Goal: Task Accomplishment & Management: Use online tool/utility

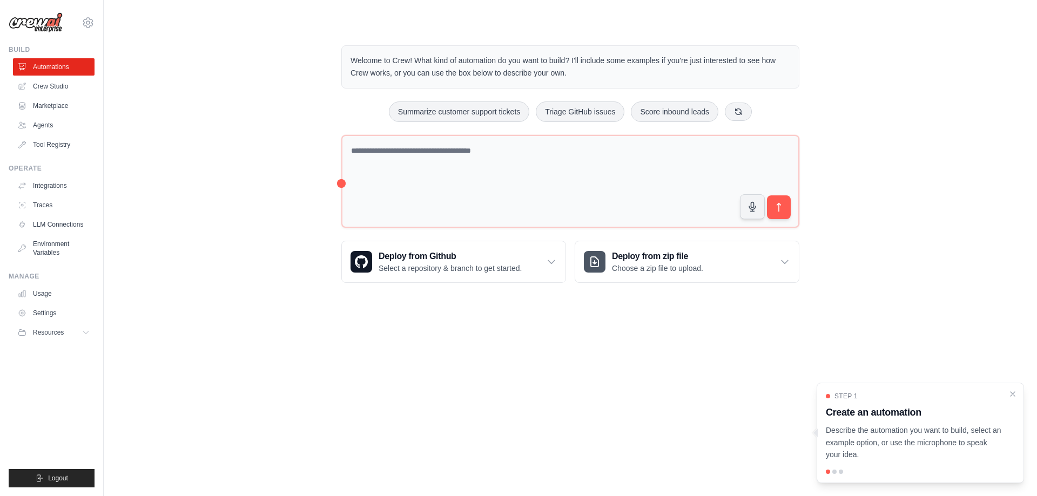
click at [836, 473] on div at bounding box center [835, 472] width 4 height 4
click at [833, 475] on div "Step 1 Create an automation Describe the automation you want to build, select a…" at bounding box center [920, 433] width 207 height 100
click at [836, 474] on div at bounding box center [920, 472] width 189 height 4
click at [839, 475] on div "Step 1 Create an automation Describe the automation you want to build, select a…" at bounding box center [920, 433] width 207 height 100
click at [844, 401] on div "Step 1 Create an automation Describe the automation you want to build, select a…" at bounding box center [920, 426] width 189 height 69
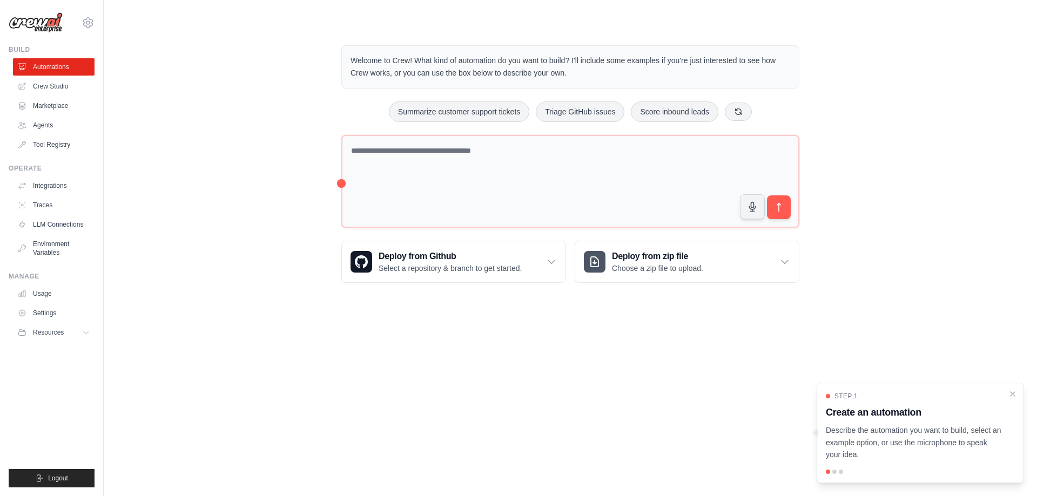
click at [856, 426] on p "Describe the automation you want to build, select an example option, or use the…" at bounding box center [914, 443] width 176 height 37
click at [1014, 393] on icon "Close walkthrough" at bounding box center [1013, 393] width 5 height 5
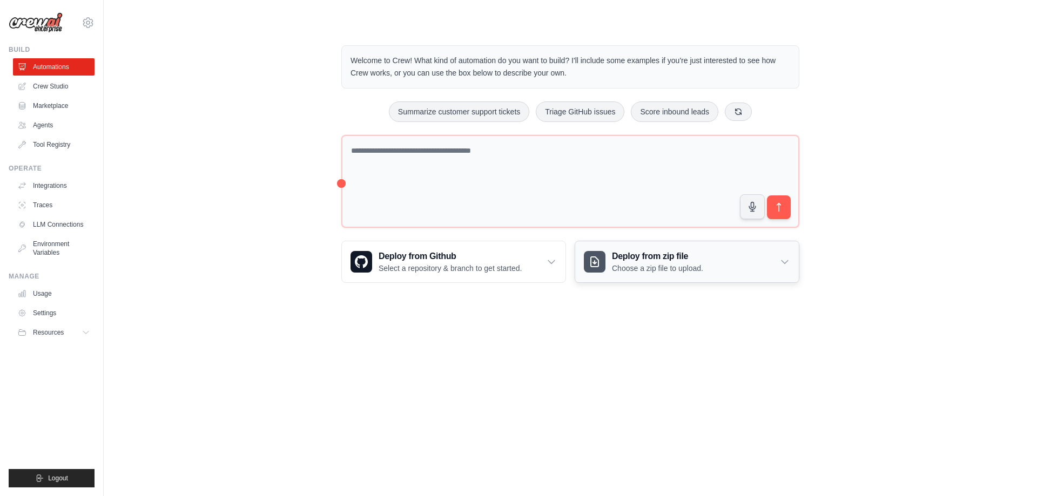
click at [777, 260] on div "Deploy from zip file Choose a zip file to upload." at bounding box center [687, 261] width 224 height 41
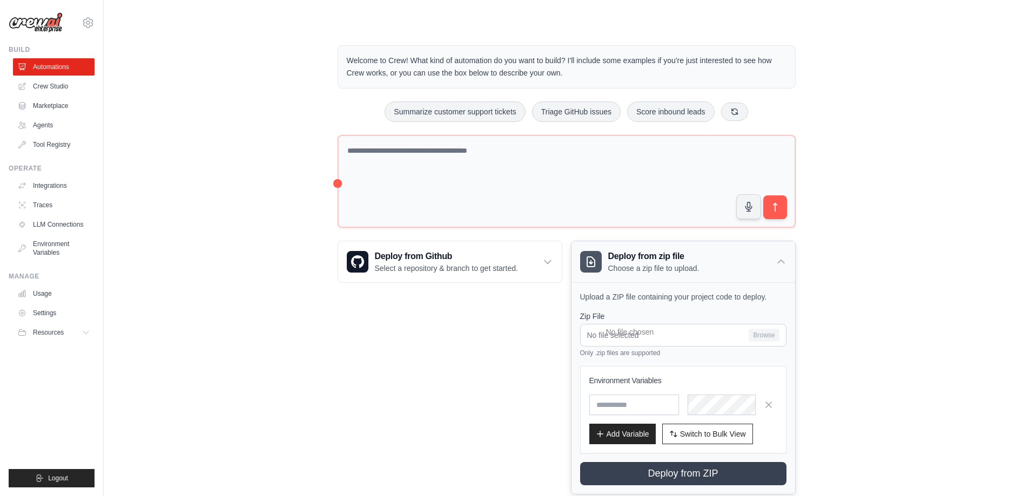
click at [777, 260] on icon at bounding box center [781, 262] width 11 height 11
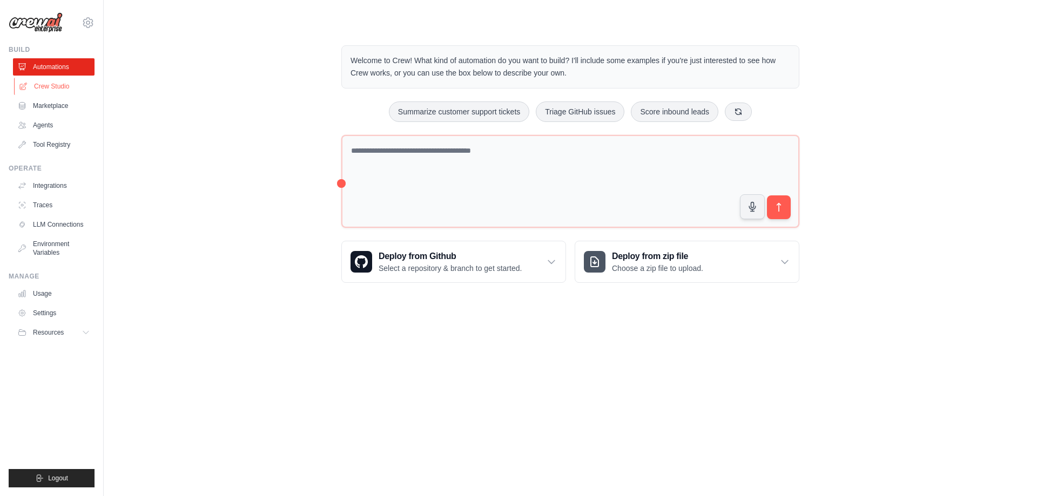
click at [53, 84] on link "Crew Studio" at bounding box center [55, 86] width 82 height 17
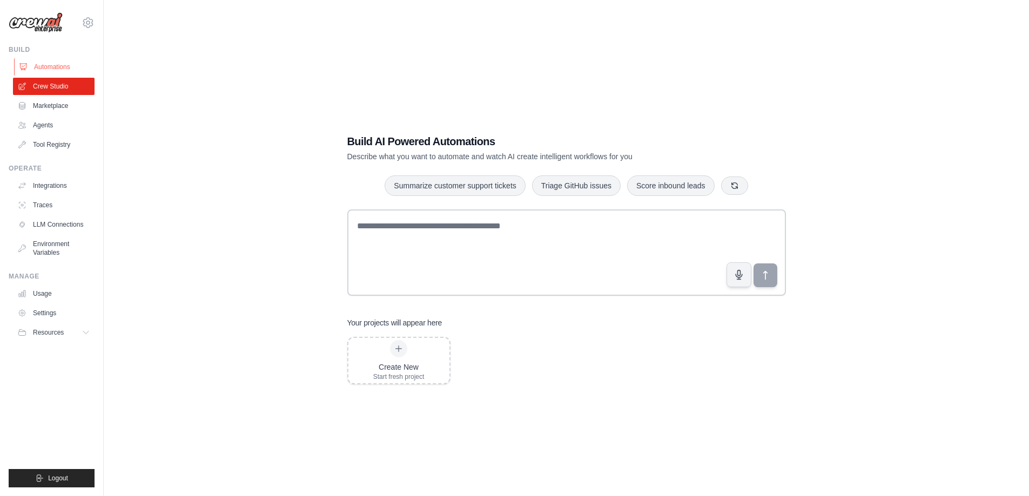
click at [39, 70] on link "Automations" at bounding box center [55, 66] width 82 height 17
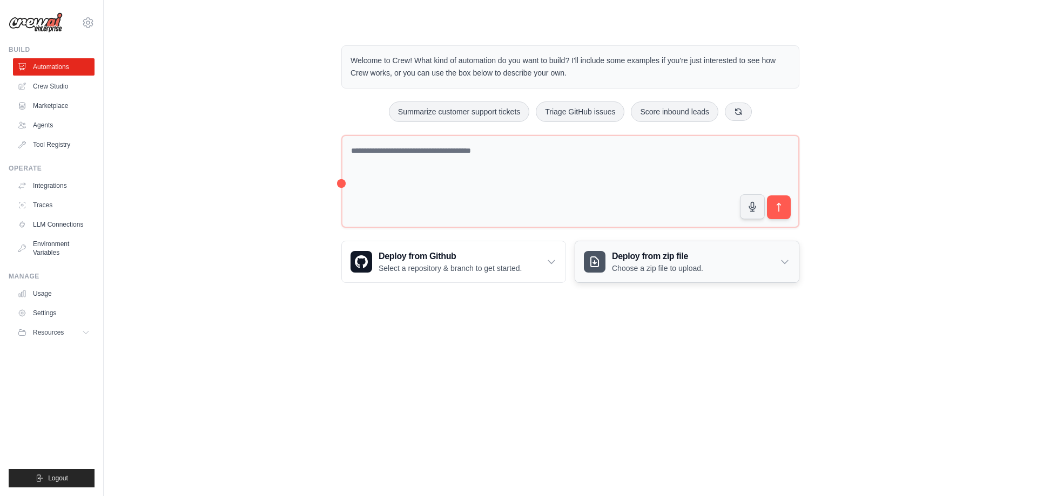
click at [627, 263] on h3 "Deploy from zip file" at bounding box center [657, 256] width 91 height 13
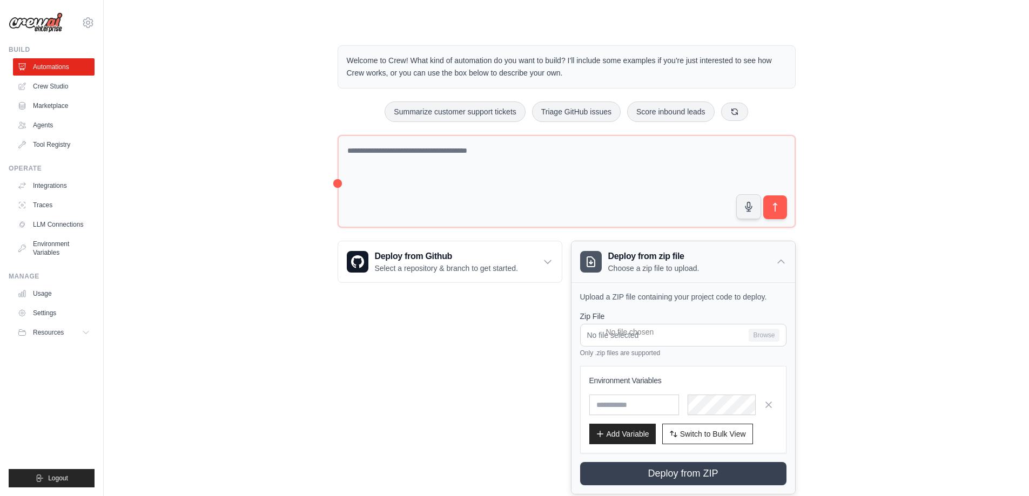
click at [625, 263] on h3 "Deploy from zip file" at bounding box center [653, 256] width 91 height 13
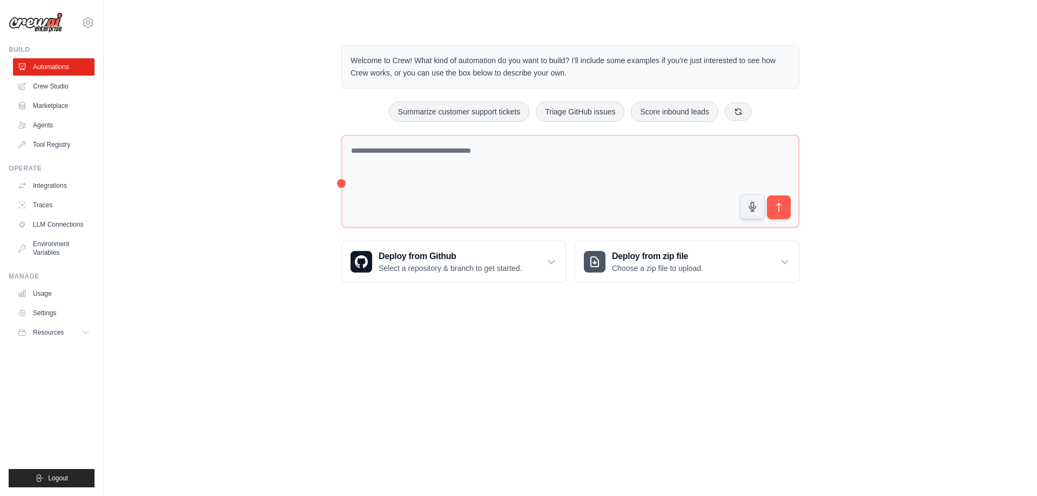
click at [392, 334] on body "maxriabov@gmail.com Settings Build Automations Crew Studio" at bounding box center [518, 248] width 1037 height 496
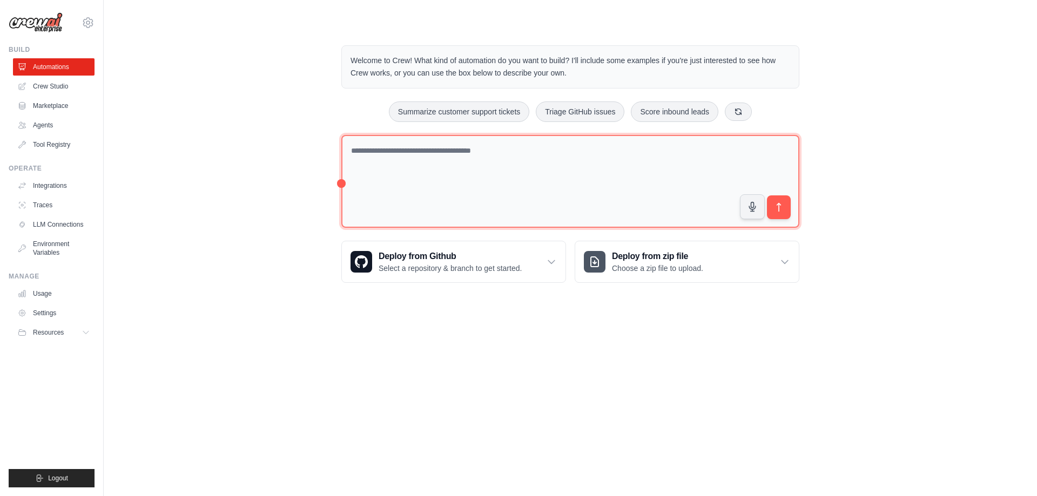
click at [485, 158] on textarea at bounding box center [570, 181] width 458 height 93
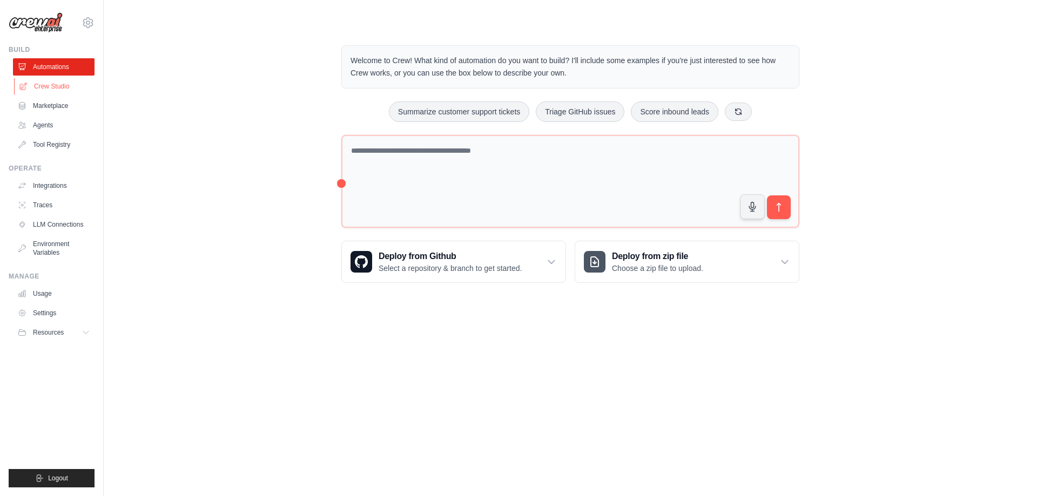
click at [66, 86] on link "Crew Studio" at bounding box center [55, 86] width 82 height 17
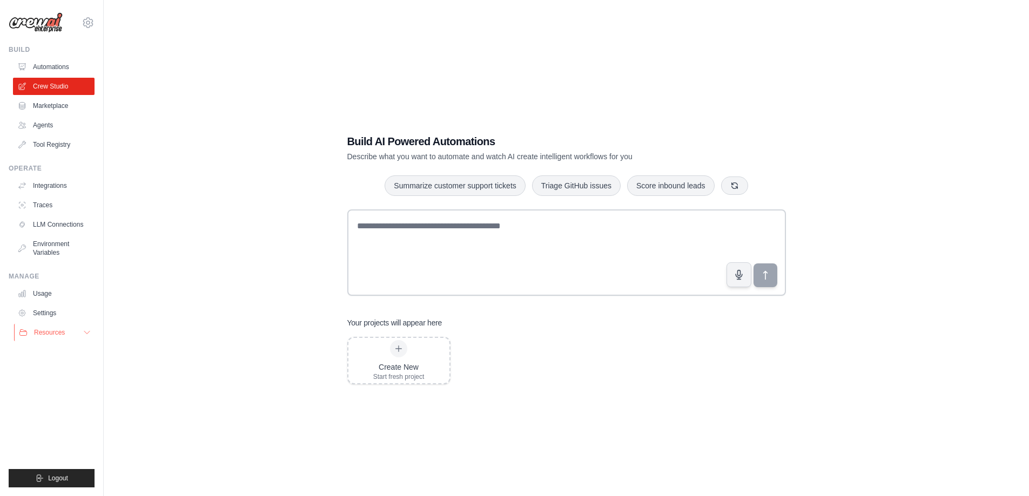
click at [95, 331] on button "Resources" at bounding box center [55, 332] width 82 height 17
click at [92, 332] on button "Resources" at bounding box center [55, 332] width 82 height 17
click at [84, 24] on icon at bounding box center [88, 22] width 13 height 13
click at [100, 73] on link "Settings" at bounding box center [88, 72] width 95 height 19
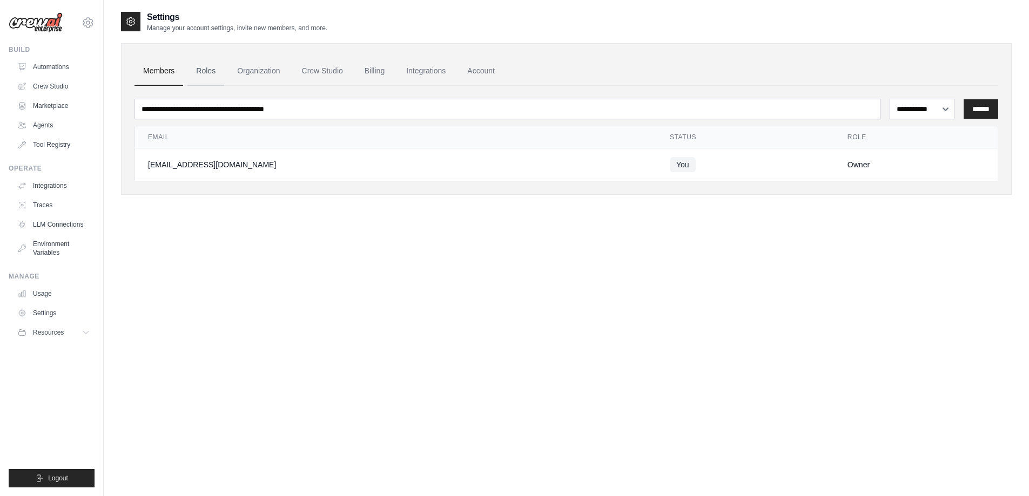
click at [214, 78] on link "Roles" at bounding box center [205, 71] width 37 height 29
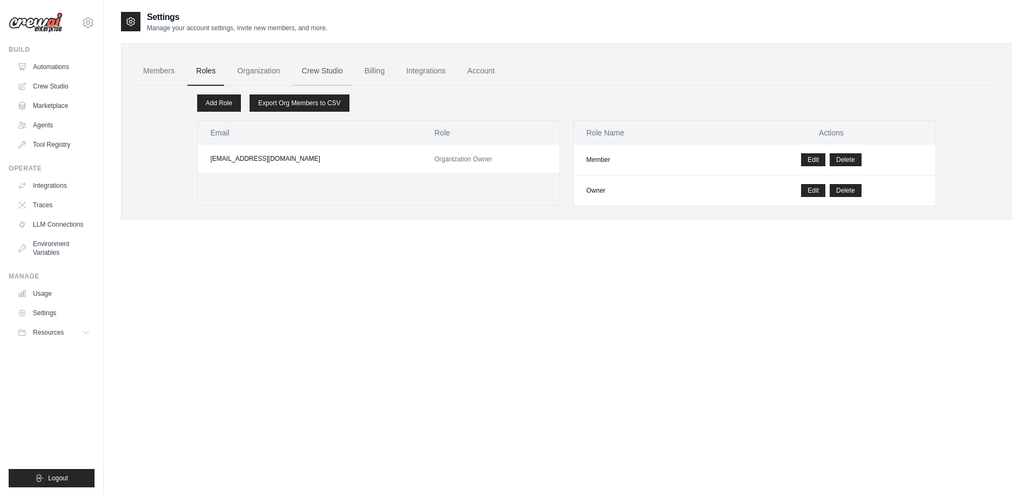
click at [318, 70] on link "Crew Studio" at bounding box center [322, 71] width 58 height 29
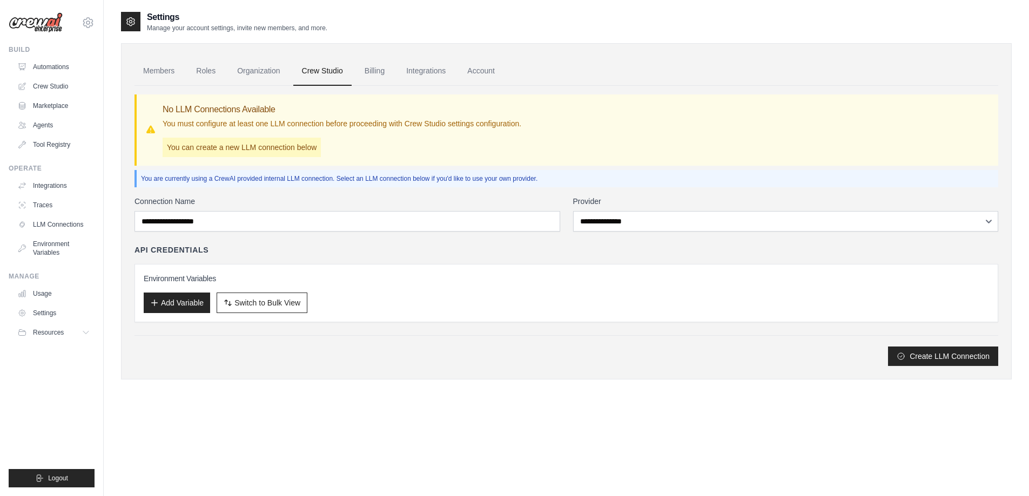
click at [378, 66] on link "Billing" at bounding box center [374, 71] width 37 height 29
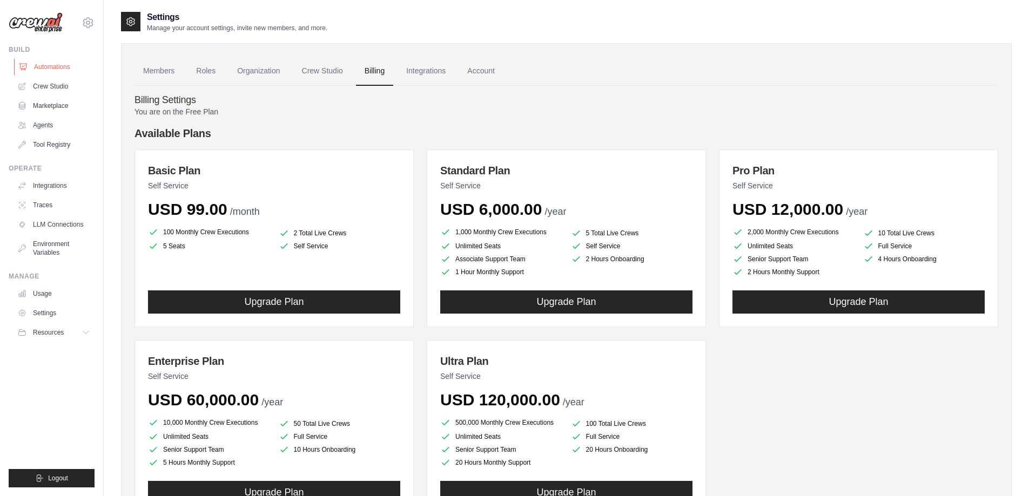
click at [43, 65] on link "Automations" at bounding box center [55, 66] width 82 height 17
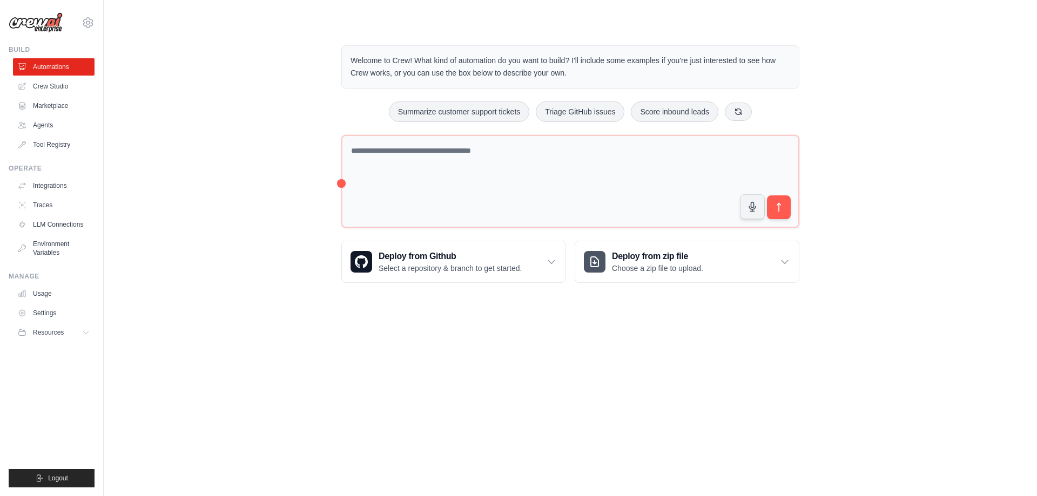
click at [543, 399] on body "maxriabov@gmail.com Settings Build Automations Crew Studio" at bounding box center [518, 248] width 1037 height 496
click at [690, 264] on p "Choose a zip file to upload." at bounding box center [657, 268] width 91 height 11
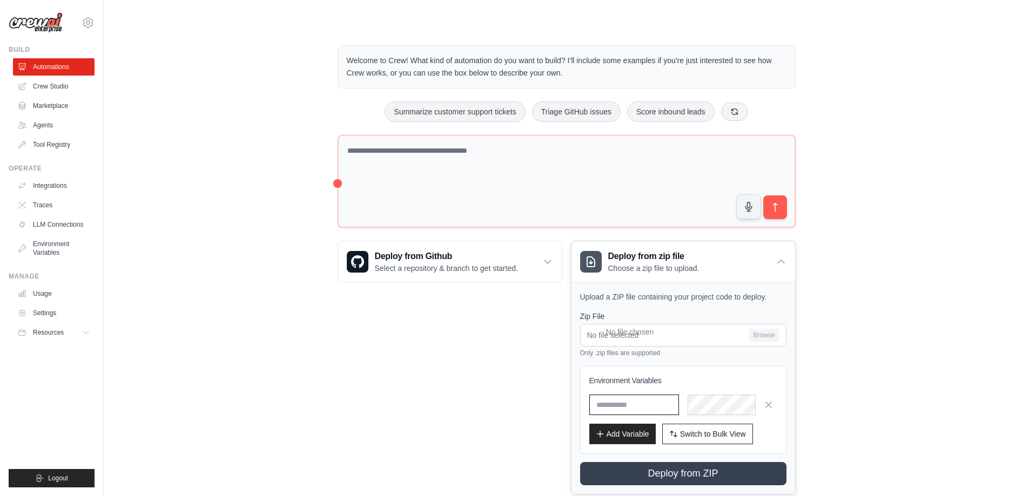
click at [635, 398] on input "text" at bounding box center [634, 405] width 90 height 21
click at [646, 406] on input "text" at bounding box center [634, 405] width 90 height 21
click at [720, 435] on span "Switch to Bulk View" at bounding box center [713, 433] width 66 height 11
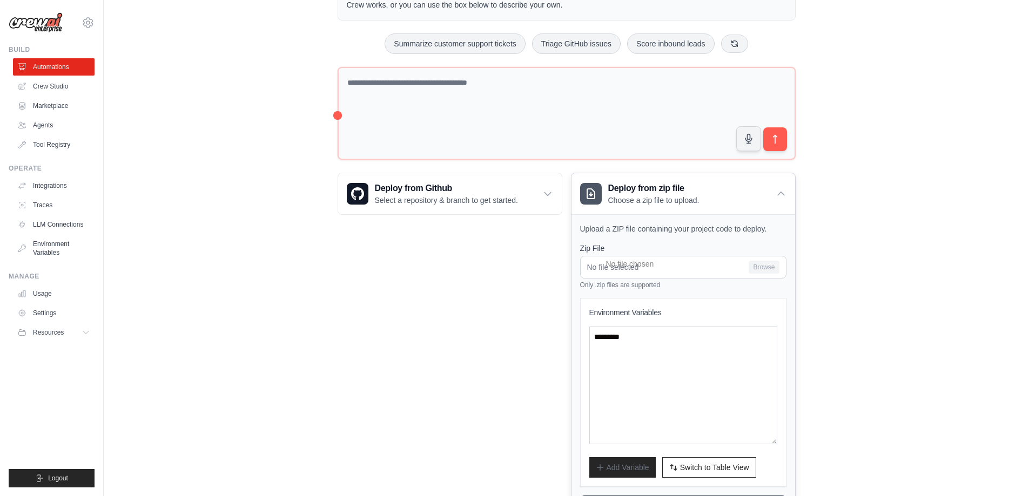
scroll to position [128, 0]
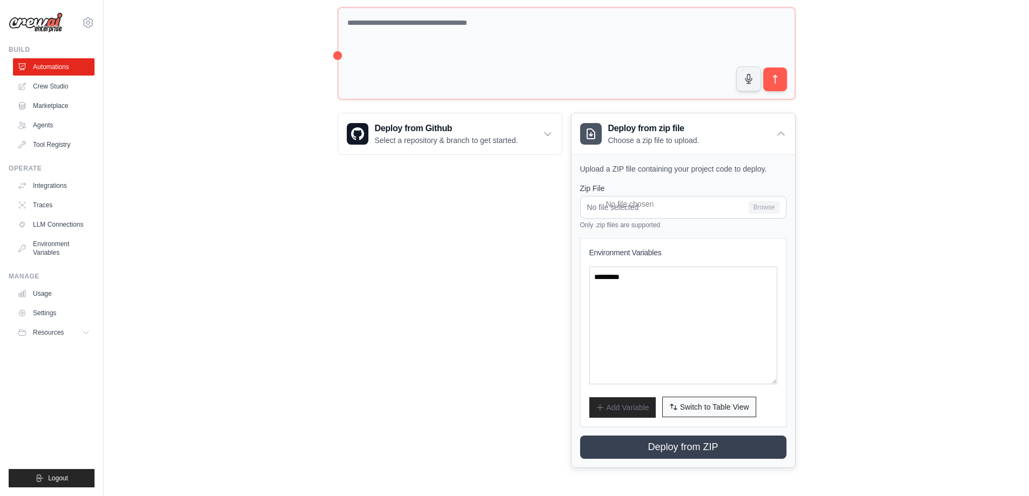
click at [736, 411] on span "Switch to Table View" at bounding box center [714, 407] width 69 height 11
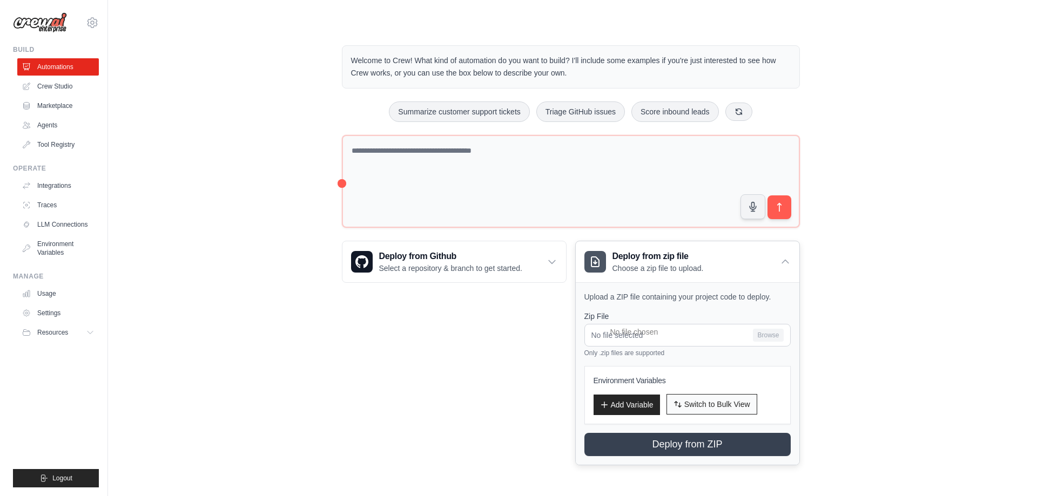
scroll to position [0, 0]
click at [781, 257] on icon at bounding box center [785, 262] width 11 height 11
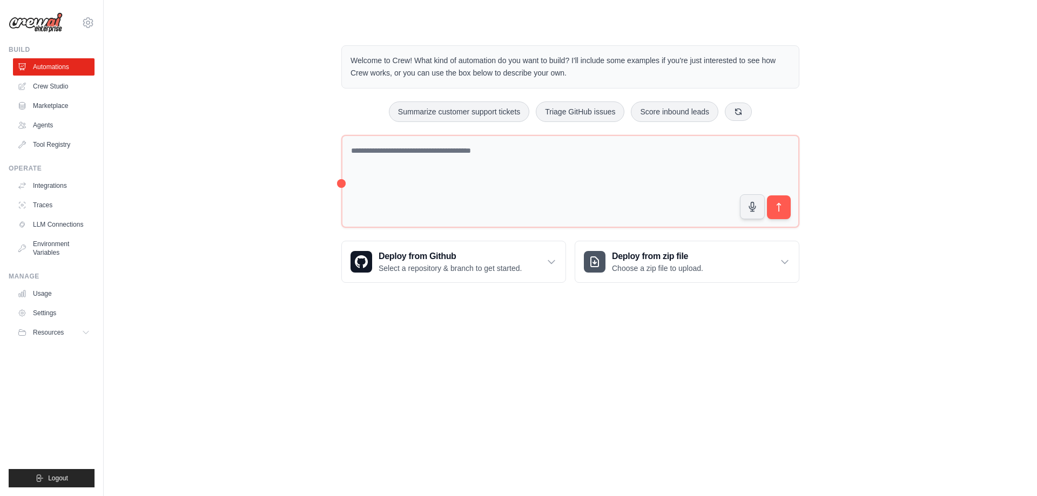
click at [842, 309] on main "Welcome to Crew! What kind of automation do you want to build? I'll include som…" at bounding box center [571, 155] width 934 height 311
click at [470, 110] on button "Summarize customer support tickets" at bounding box center [459, 111] width 140 height 21
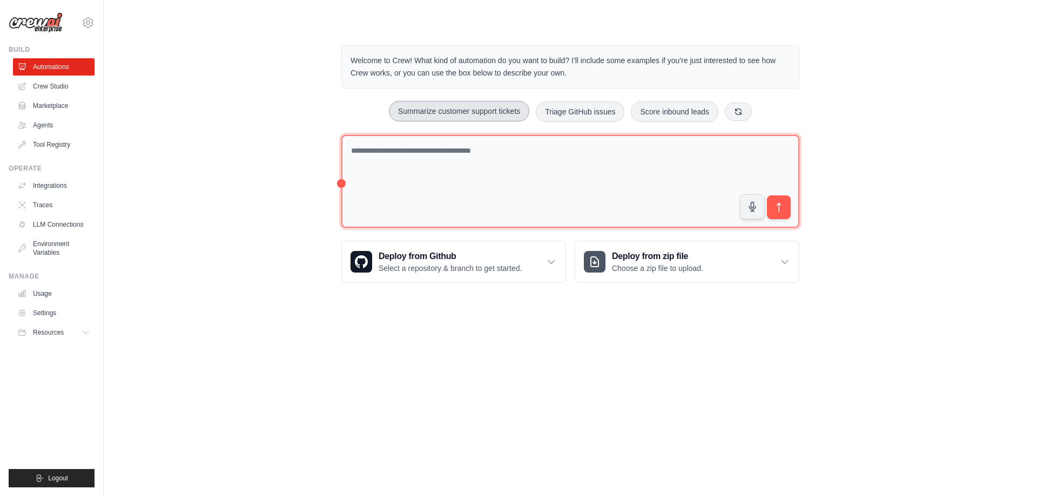
type textarea "**********"
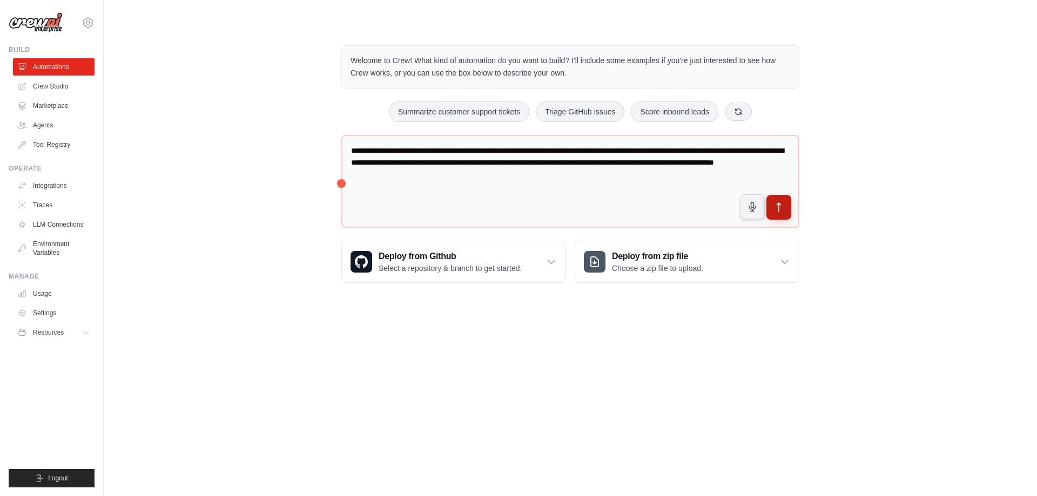
click at [774, 208] on icon "submit" at bounding box center [779, 207] width 11 height 11
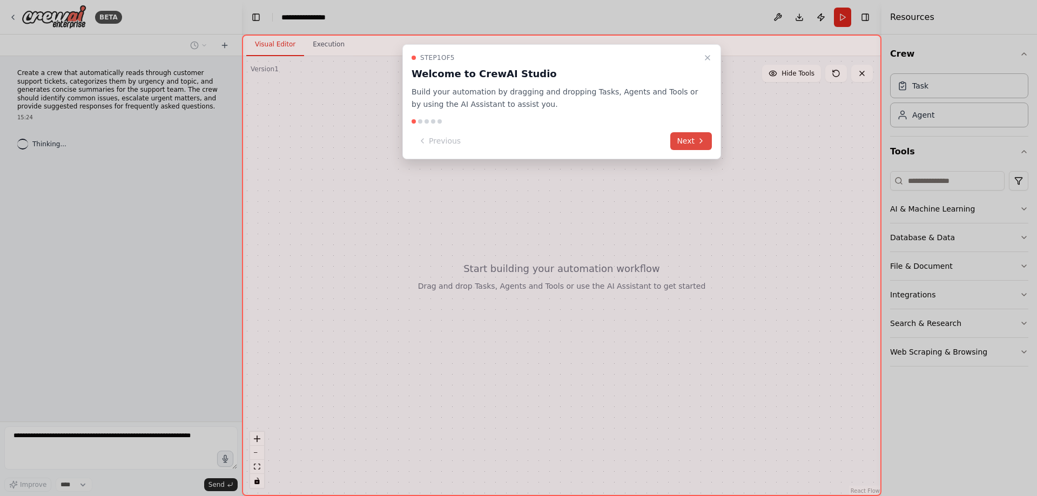
click at [695, 142] on button "Next" at bounding box center [691, 141] width 42 height 18
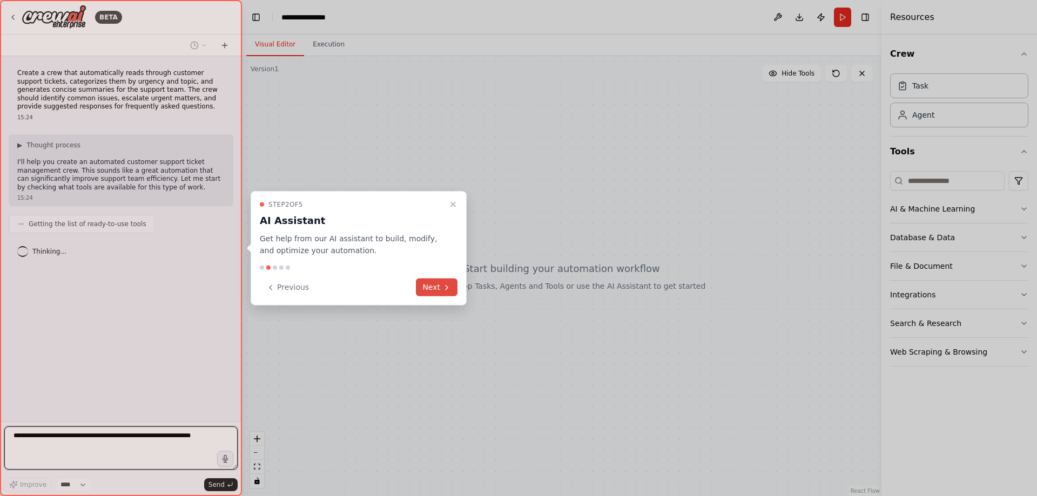
click at [444, 286] on icon at bounding box center [446, 287] width 9 height 9
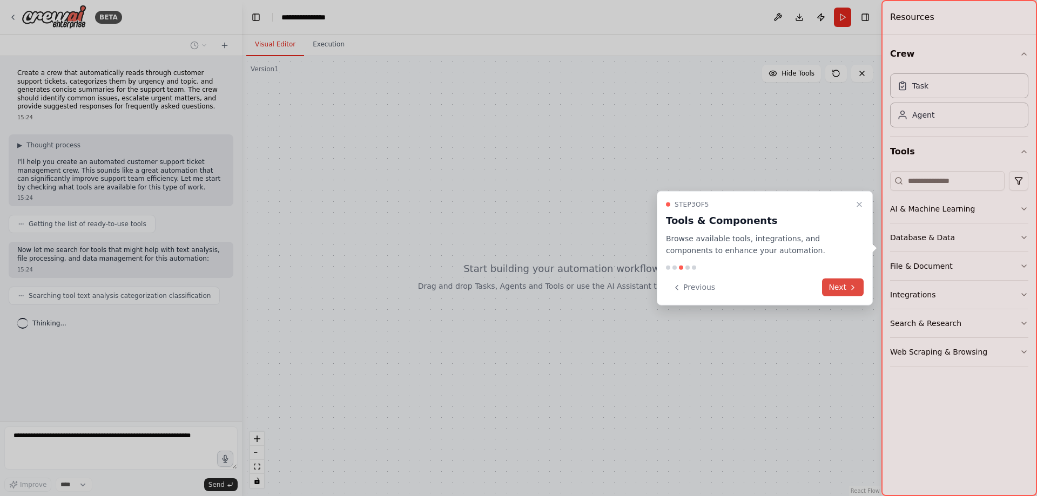
click at [830, 290] on button "Next" at bounding box center [843, 288] width 42 height 18
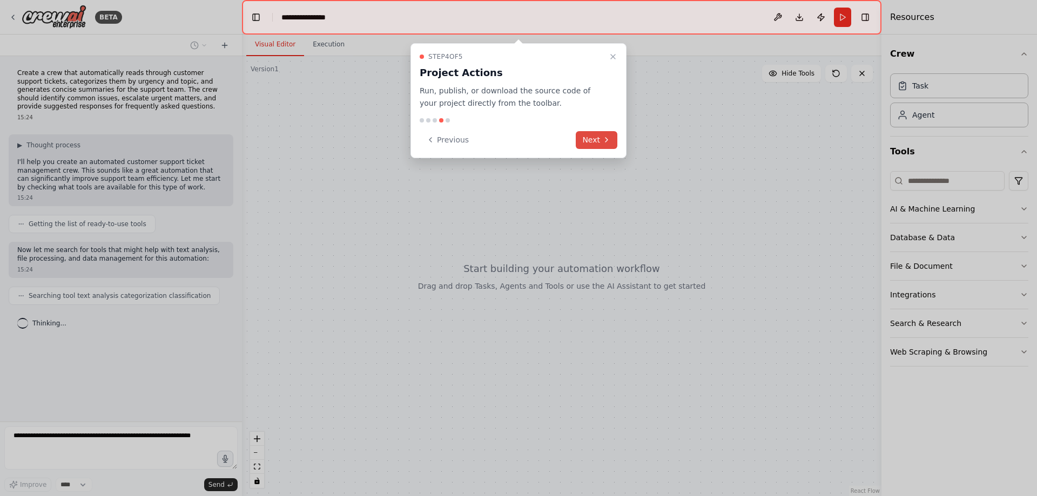
click at [600, 149] on button "Next" at bounding box center [597, 140] width 42 height 18
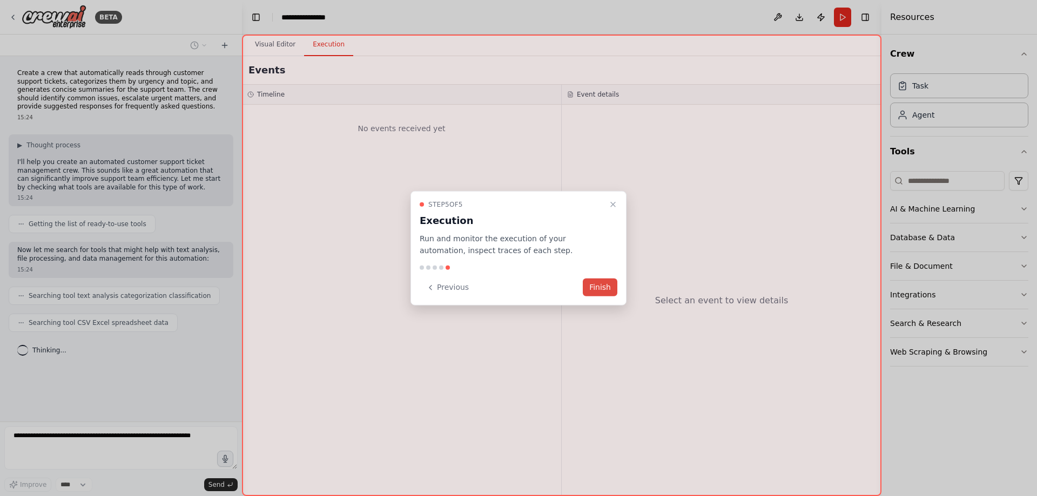
click at [600, 286] on button "Finish" at bounding box center [600, 288] width 35 height 18
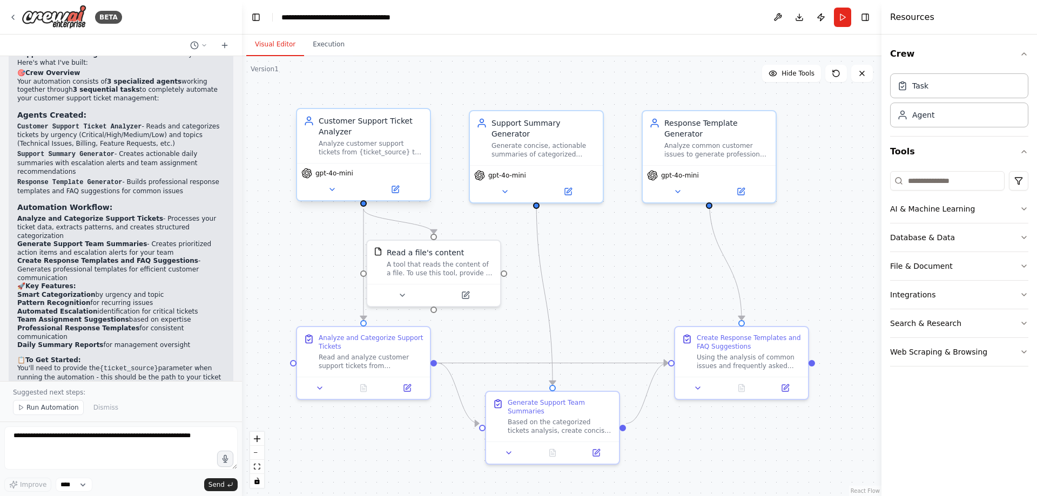
scroll to position [1009, 0]
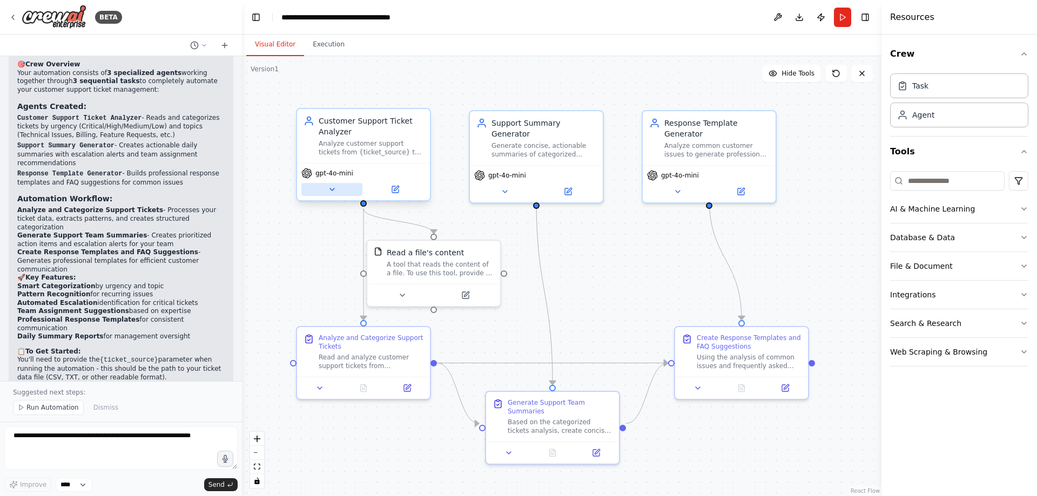
click at [338, 191] on button at bounding box center [331, 189] width 61 height 13
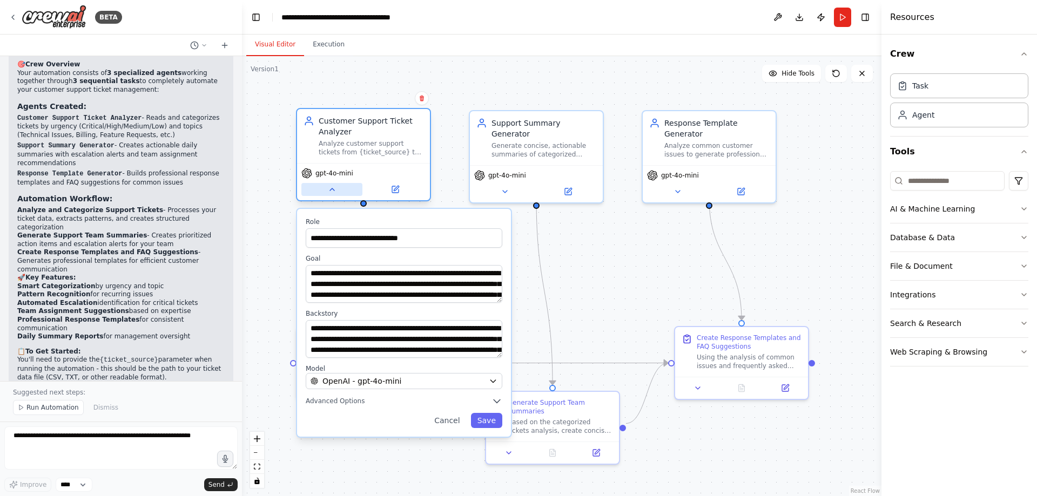
click at [338, 191] on button at bounding box center [331, 189] width 61 height 13
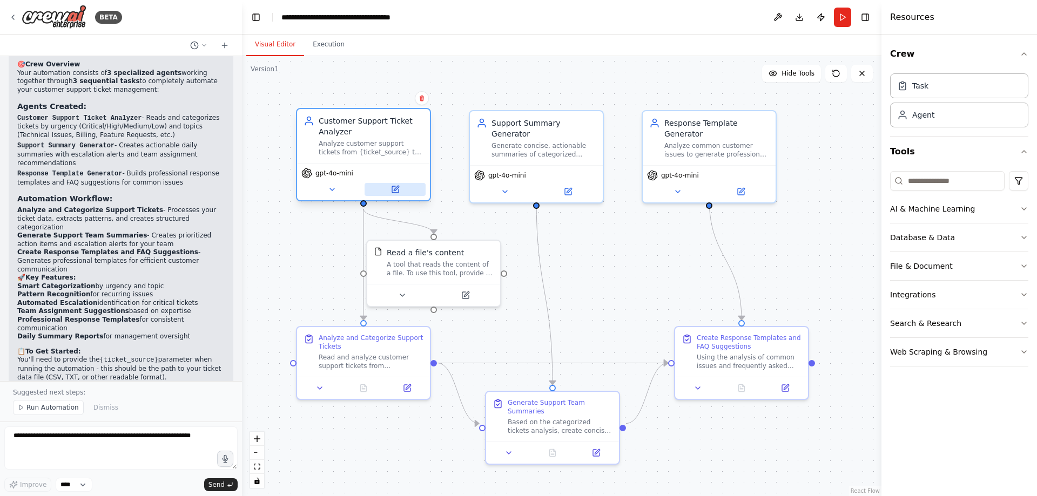
click at [390, 189] on button at bounding box center [395, 189] width 61 height 13
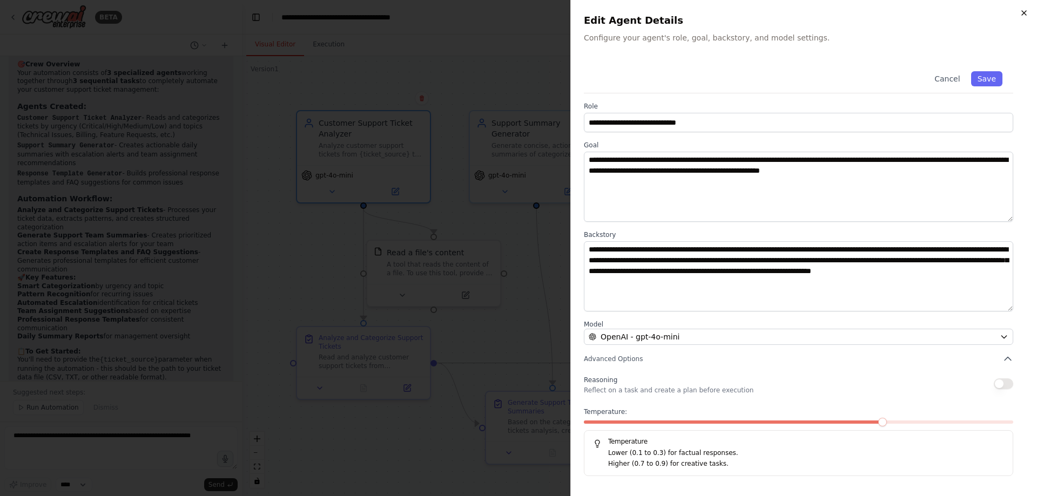
click at [1028, 11] on icon "button" at bounding box center [1024, 13] width 9 height 9
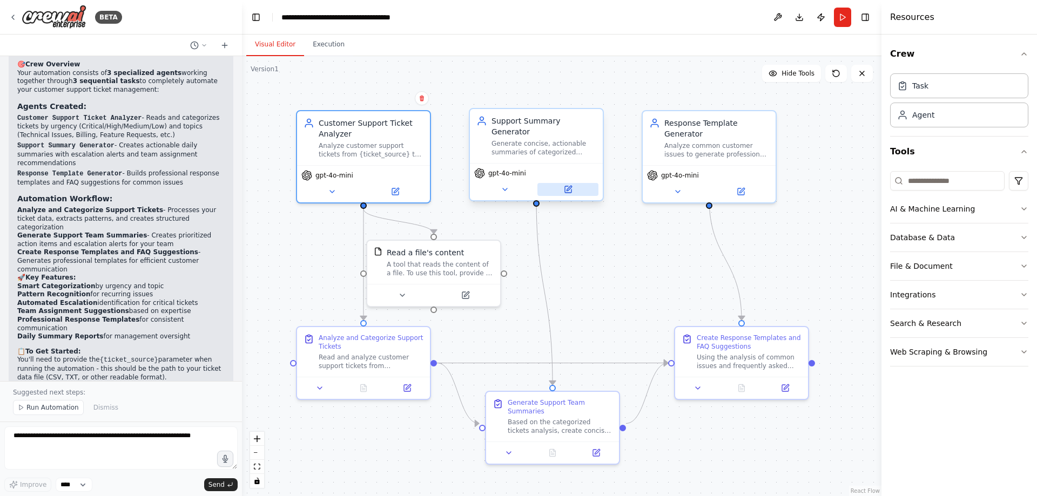
click at [574, 183] on button at bounding box center [568, 189] width 61 height 13
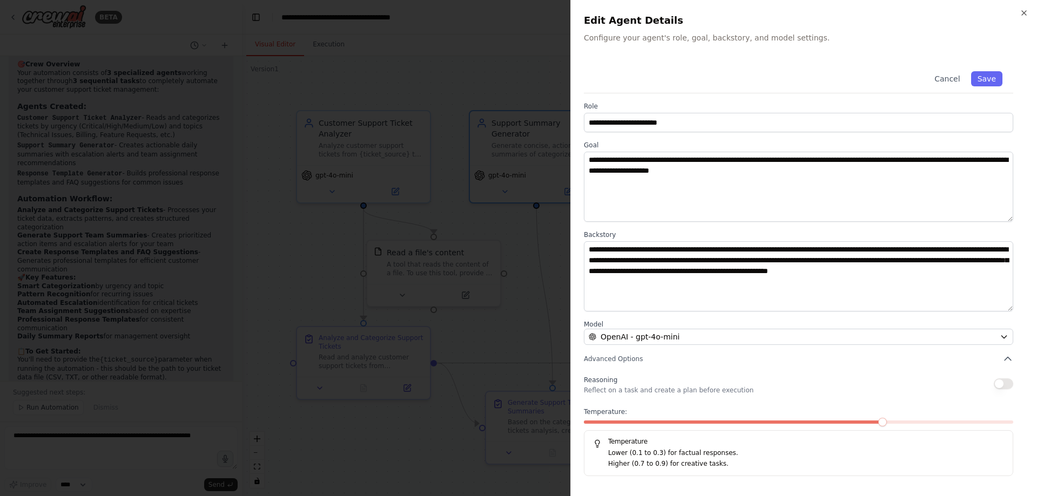
click at [1029, 16] on div "**********" at bounding box center [803, 248] width 467 height 496
click at [1025, 9] on icon "button" at bounding box center [1024, 13] width 9 height 9
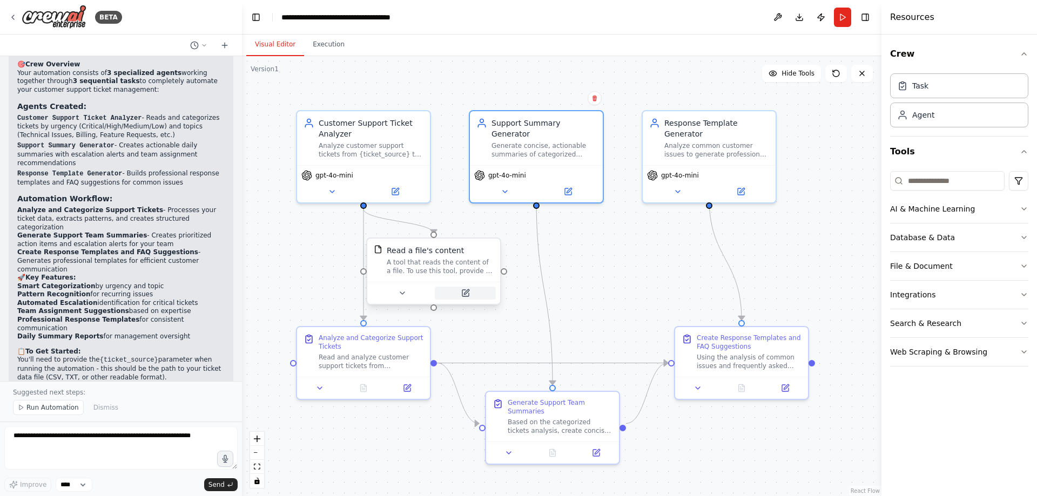
click at [467, 296] on icon at bounding box center [465, 293] width 6 height 6
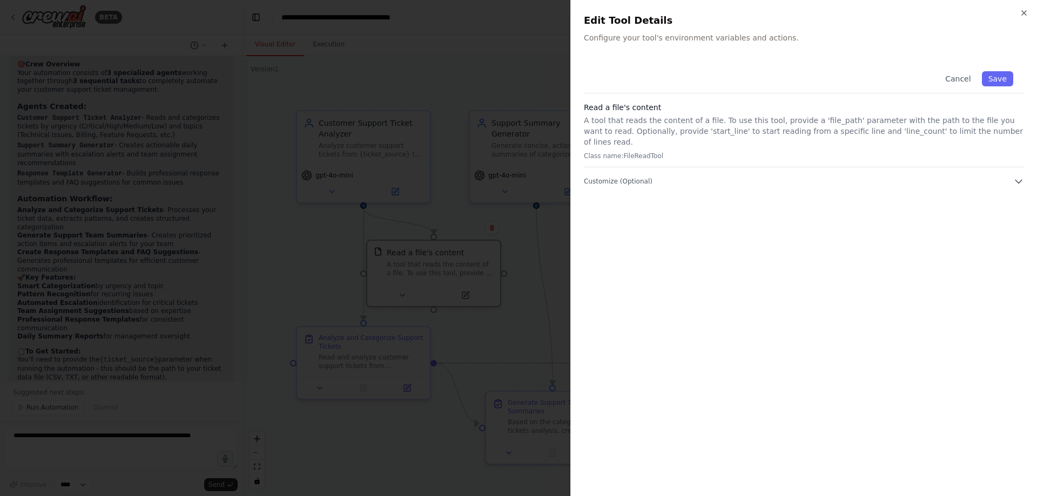
click at [826, 155] on div "Read a file's content A tool that reads the content of a file. To use this tool…" at bounding box center [804, 134] width 440 height 65
click at [1017, 176] on icon "button" at bounding box center [1018, 181] width 11 height 11
click at [1022, 11] on icon "button" at bounding box center [1024, 13] width 9 height 9
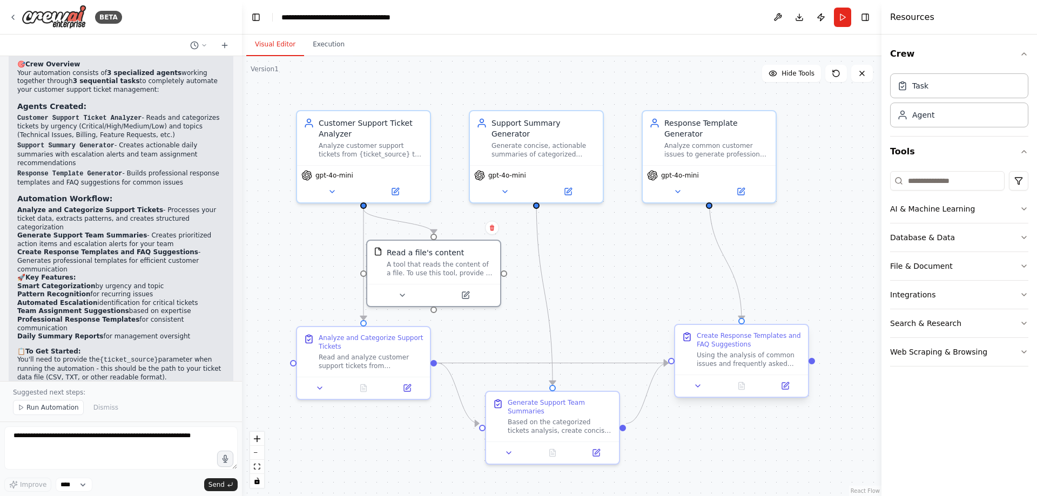
click at [791, 394] on div at bounding box center [741, 386] width 133 height 22
click at [787, 393] on div at bounding box center [741, 386] width 133 height 22
click at [786, 387] on icon at bounding box center [785, 386] width 6 height 6
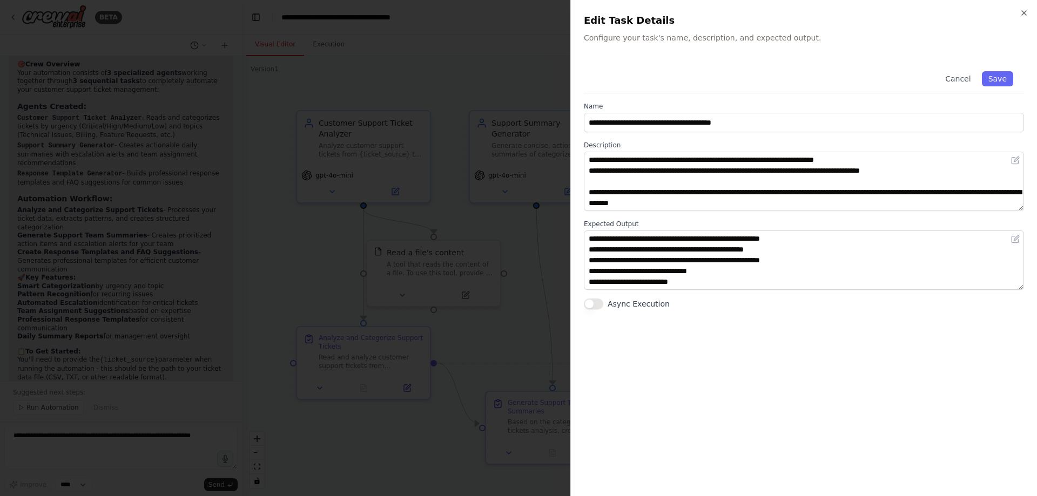
scroll to position [11, 0]
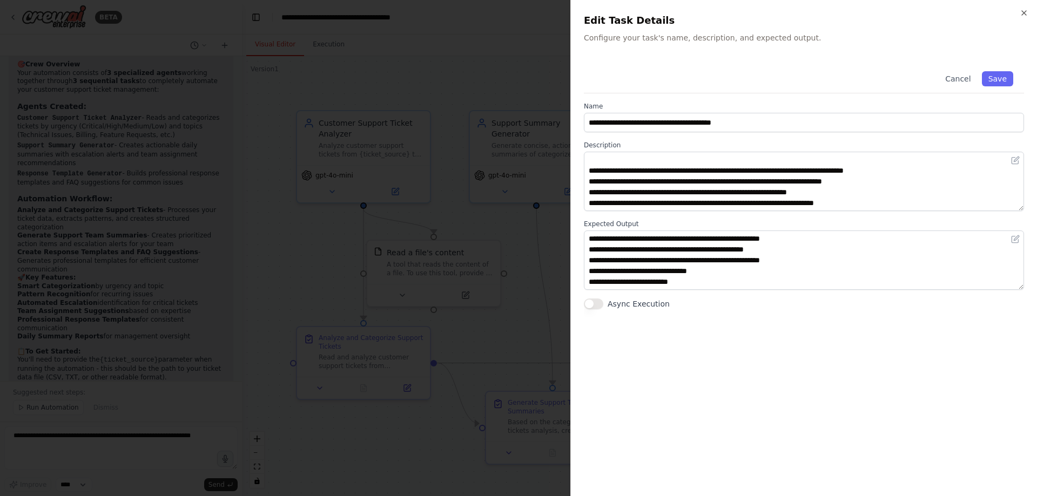
click at [1019, 12] on div "**********" at bounding box center [803, 248] width 467 height 496
click at [1021, 11] on icon "button" at bounding box center [1024, 13] width 9 height 9
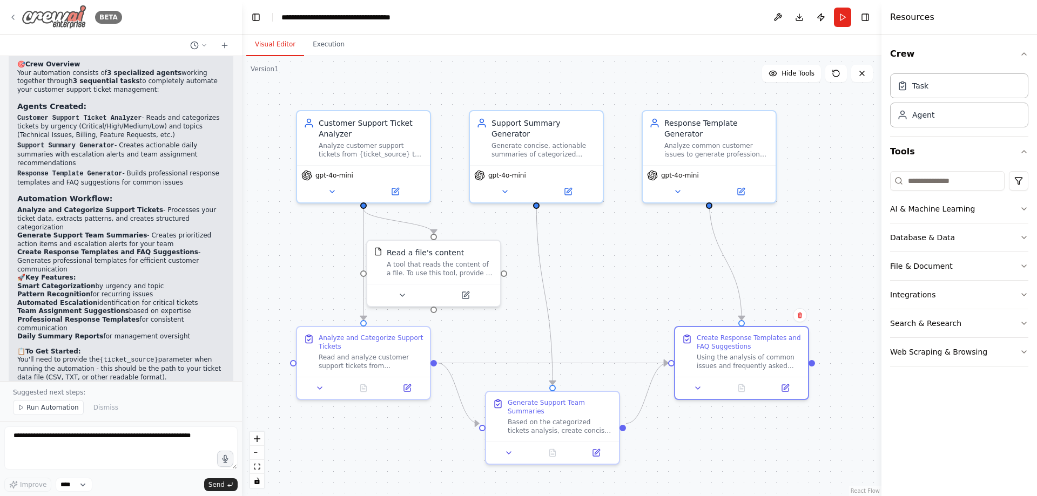
click at [17, 17] on icon at bounding box center [13, 17] width 9 height 9
